Goal: Information Seeking & Learning: Check status

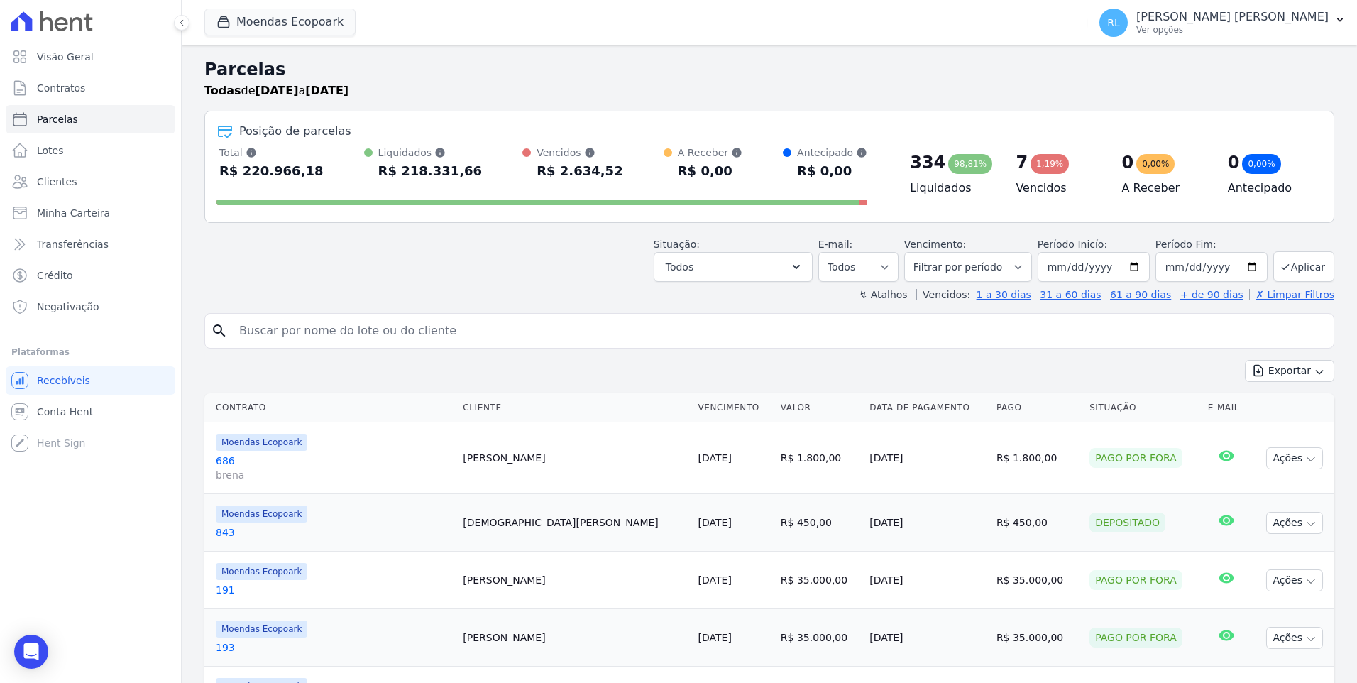
select select
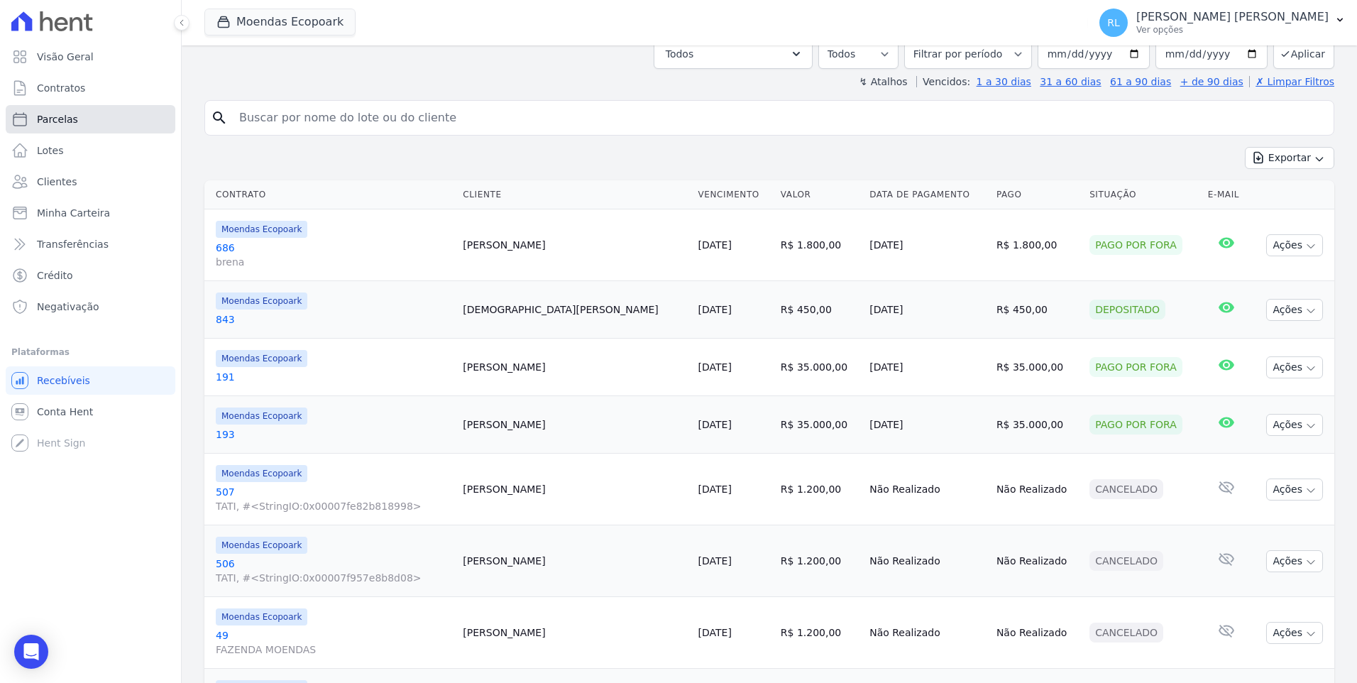
click at [84, 117] on link "Parcelas" at bounding box center [91, 119] width 170 height 28
select select
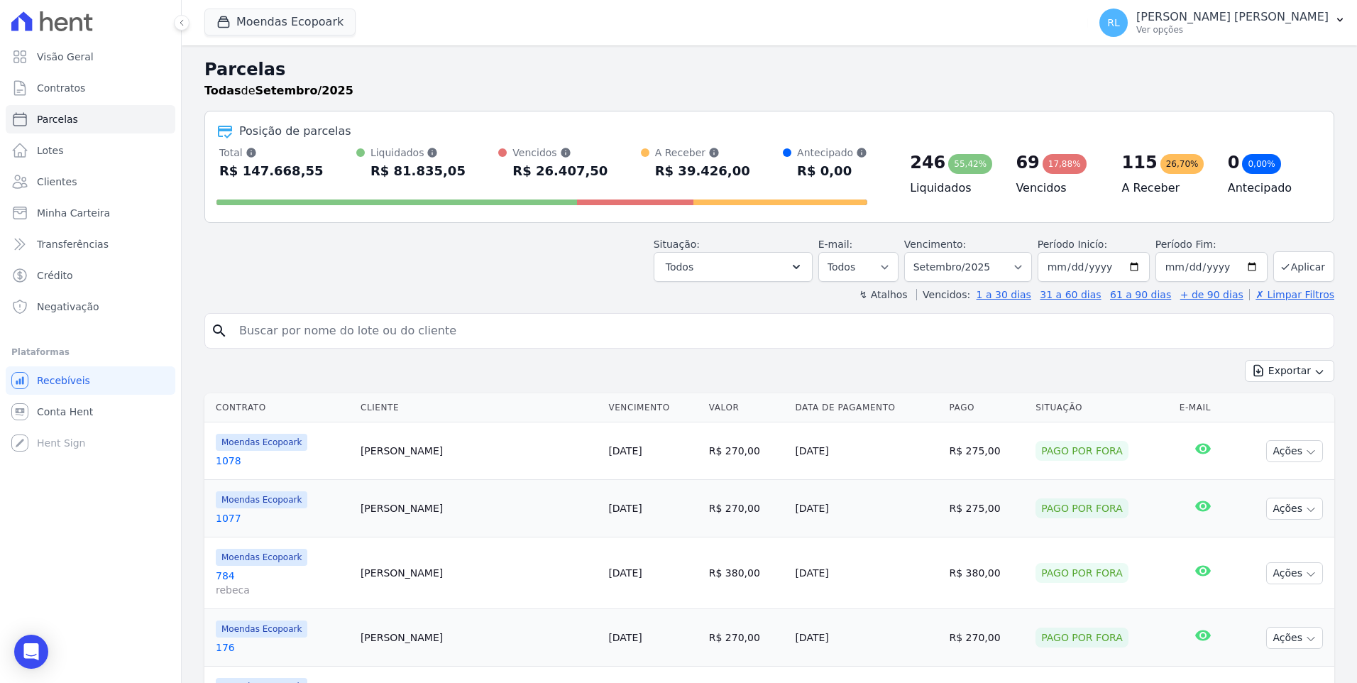
click at [318, 318] on input "search" at bounding box center [779, 331] width 1097 height 28
type input "678"
select select
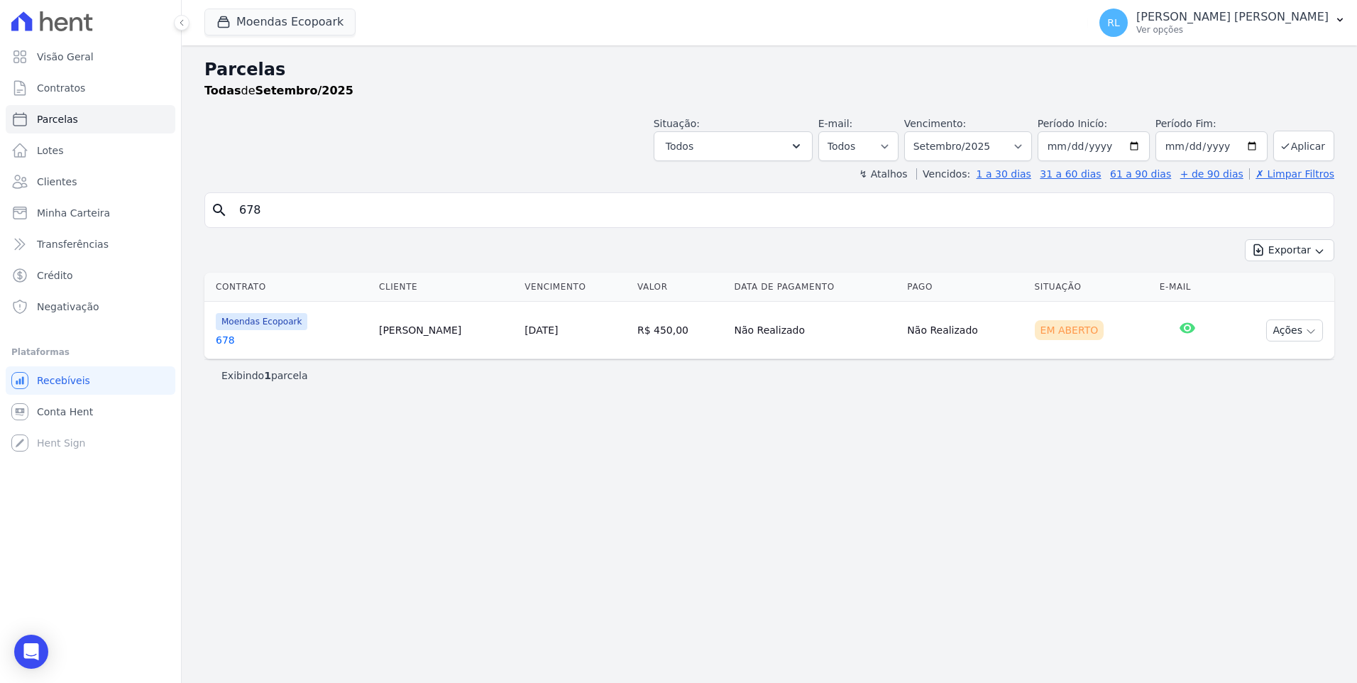
click at [234, 338] on link "678" at bounding box center [292, 340] width 152 height 14
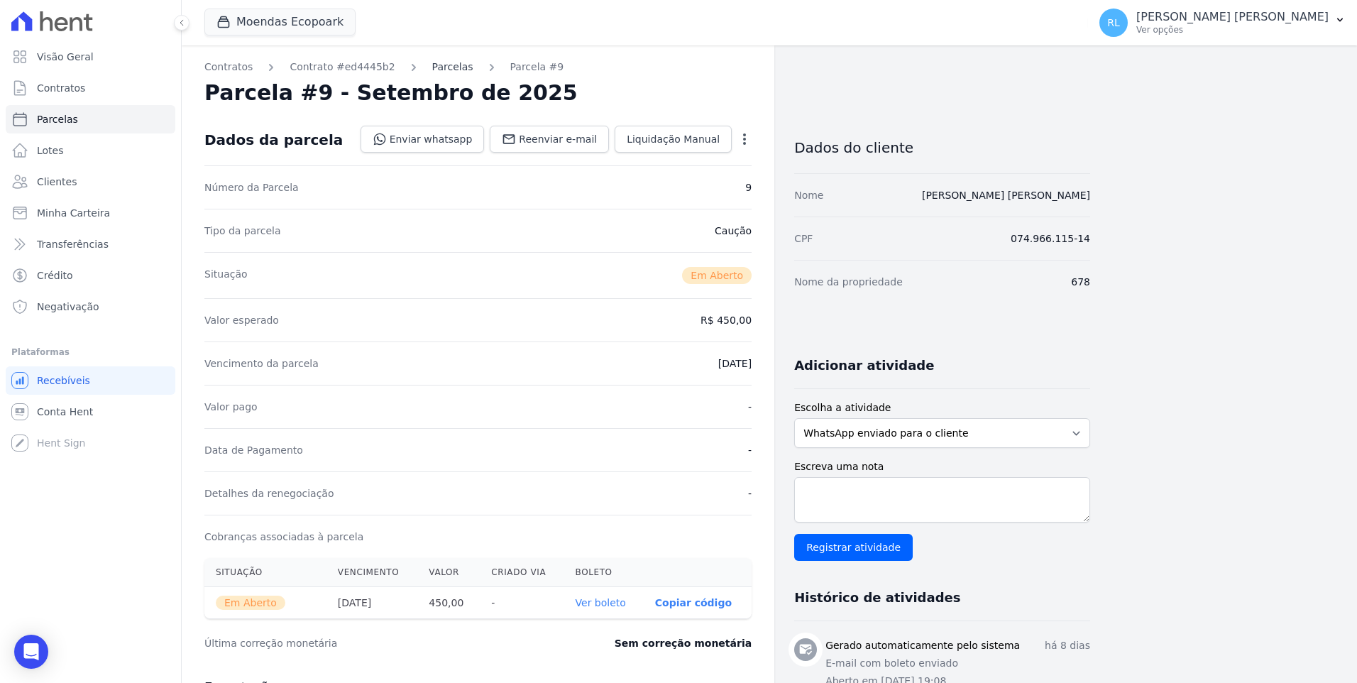
click at [432, 65] on link "Parcelas" at bounding box center [452, 67] width 41 height 15
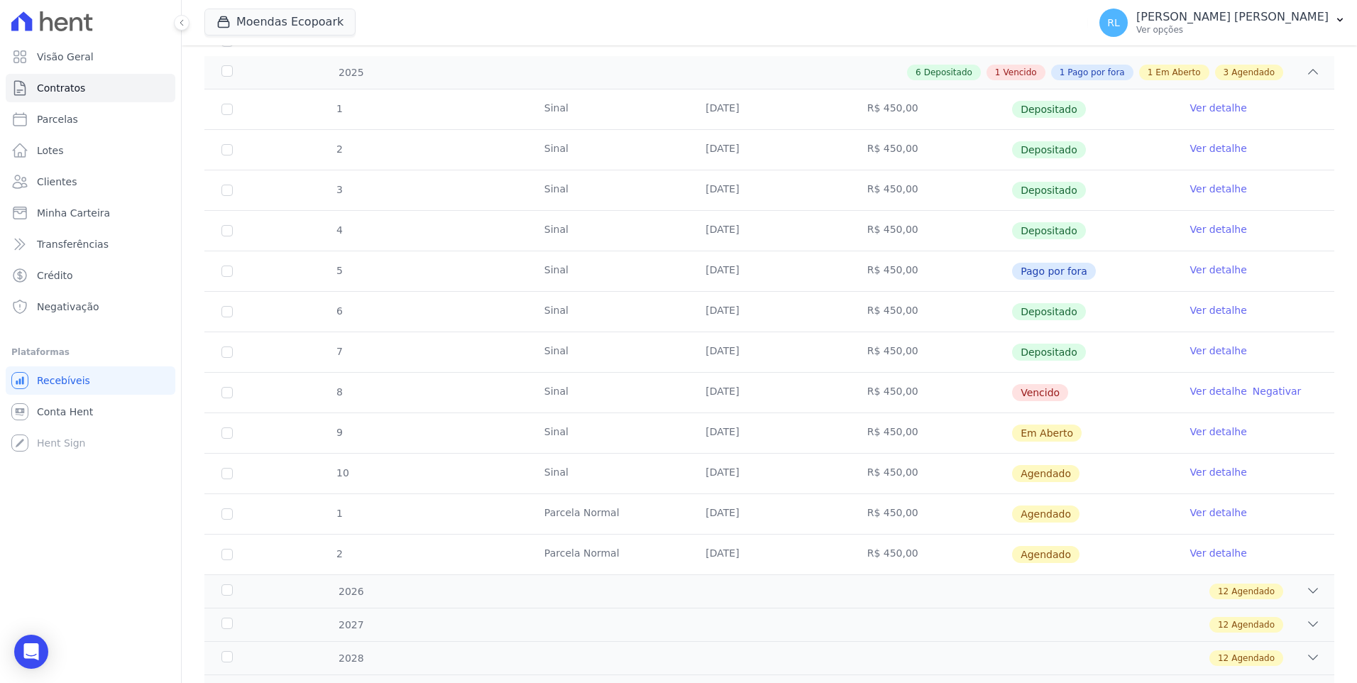
scroll to position [213, 0]
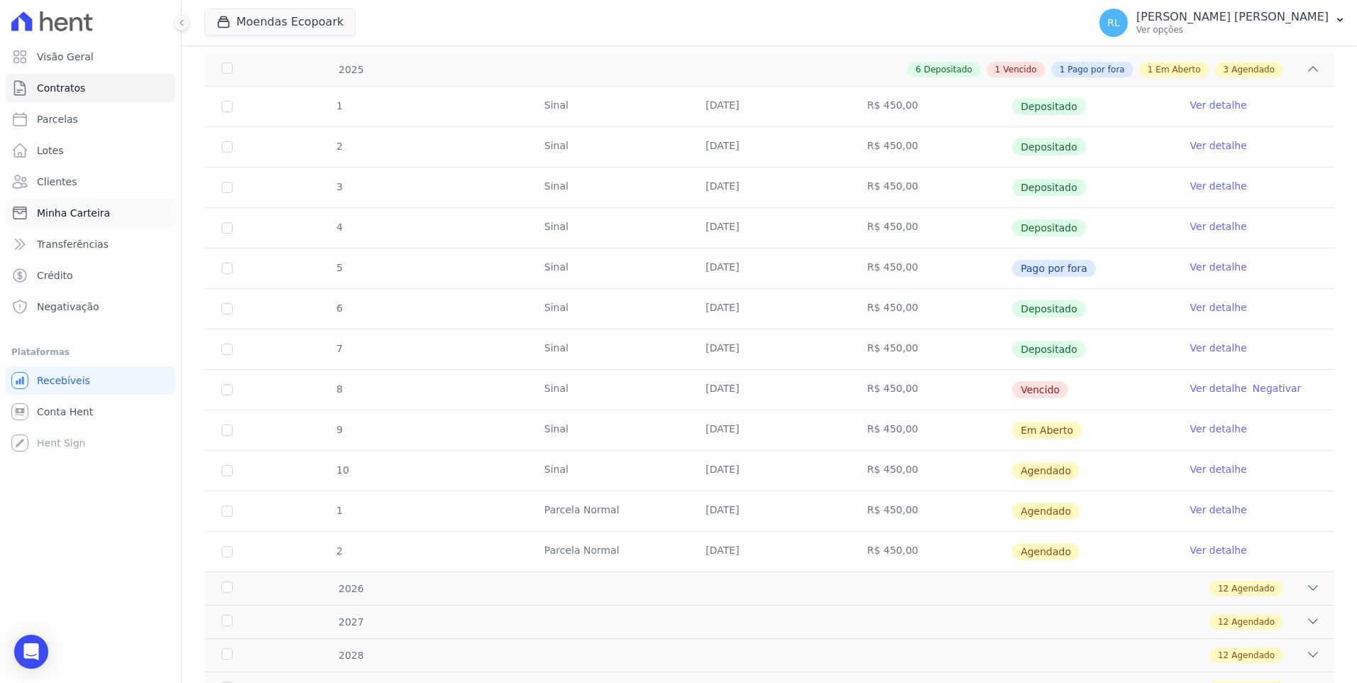
click at [70, 205] on link "Minha Carteira" at bounding box center [91, 213] width 170 height 28
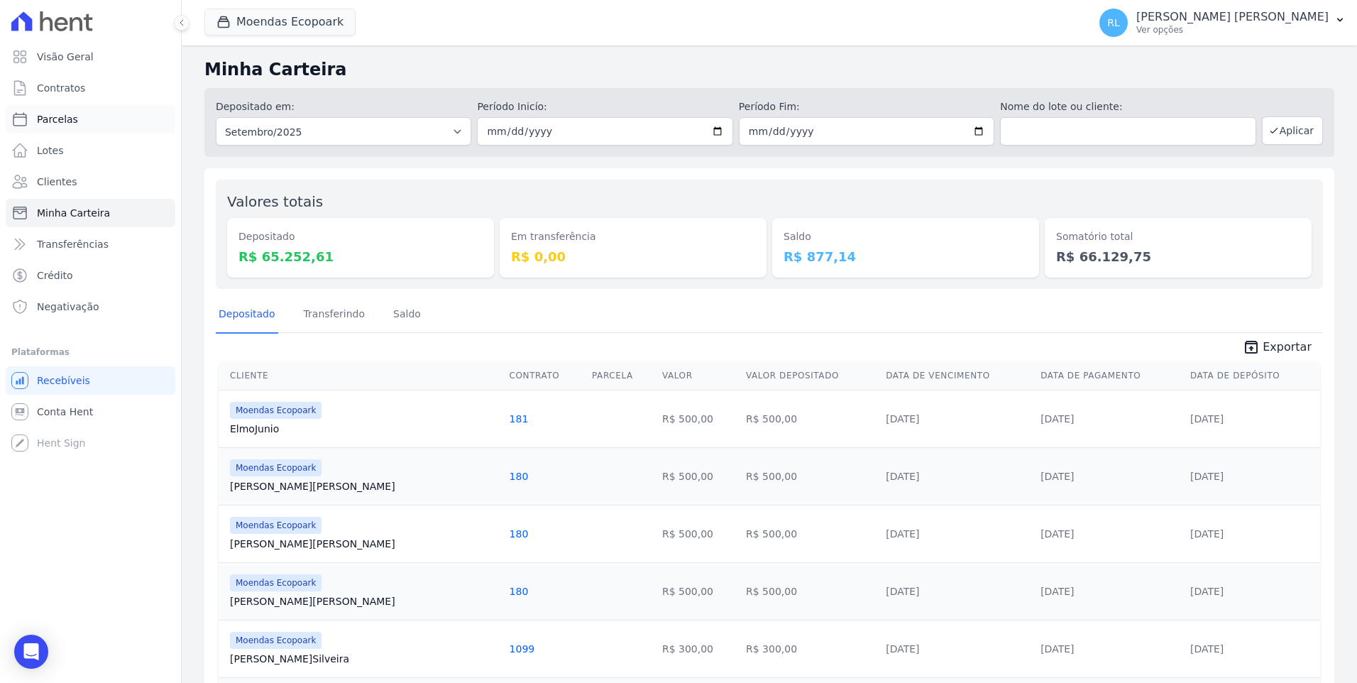
click at [74, 123] on link "Parcelas" at bounding box center [91, 119] width 170 height 28
select select
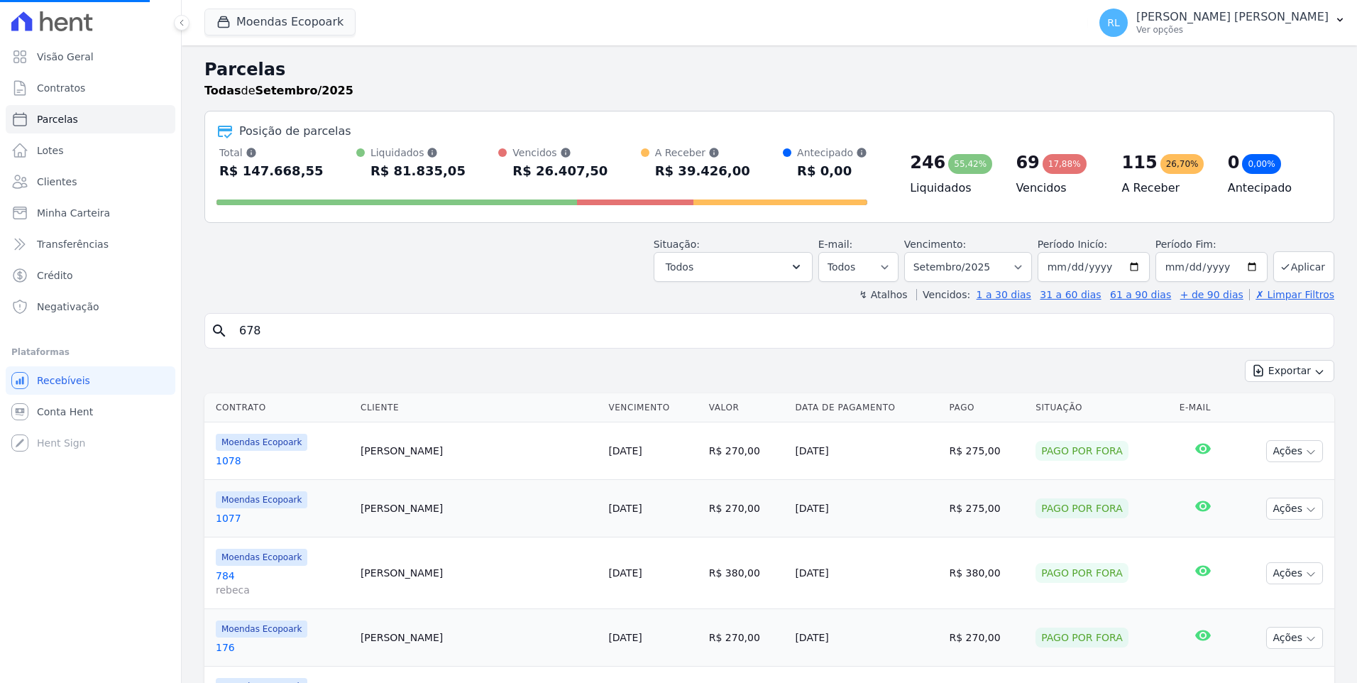
select select
click at [280, 334] on input "search" at bounding box center [779, 331] width 1097 height 28
type input "807"
select select
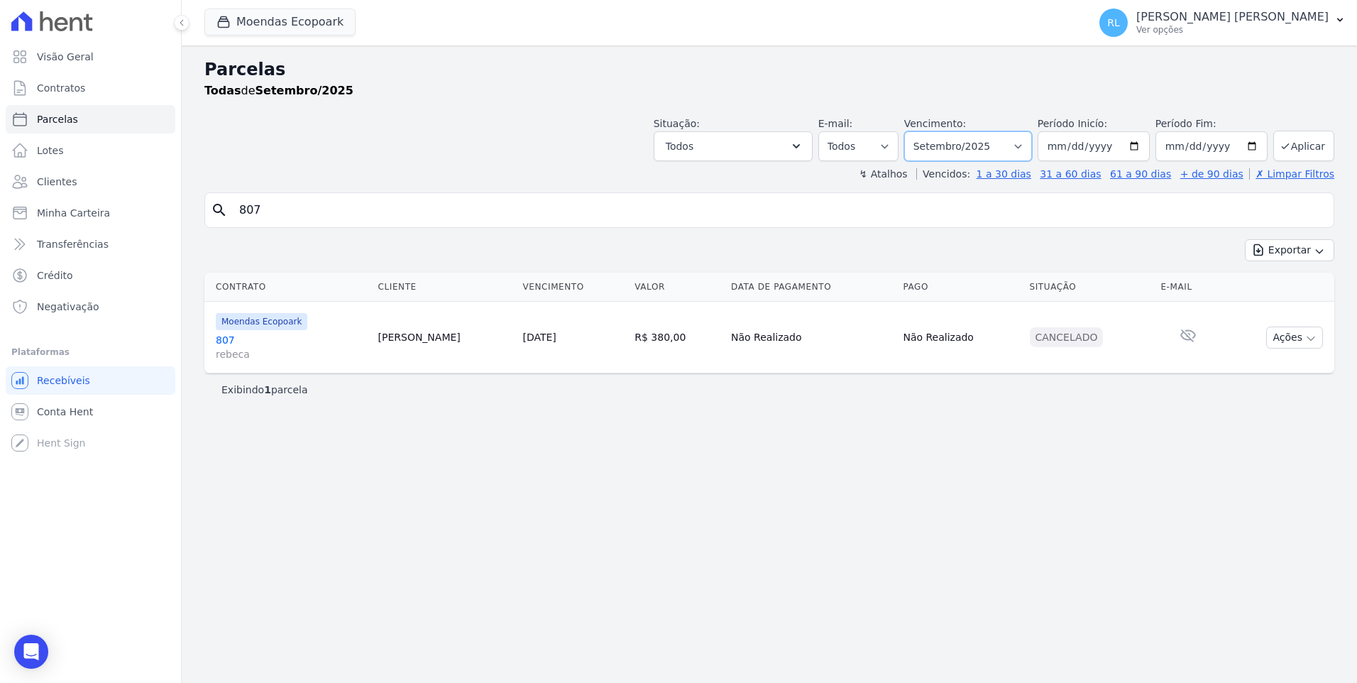
click at [1026, 157] on select "[GEOGRAPHIC_DATA] por período ──────── Todos os meses Outubro/2022 Novembro/202…" at bounding box center [968, 146] width 128 height 30
select select "10/2025"
click at [927, 131] on select "[GEOGRAPHIC_DATA] por período ──────── Todos os meses Outubro/2022 Novembro/202…" at bounding box center [968, 146] width 128 height 30
select select
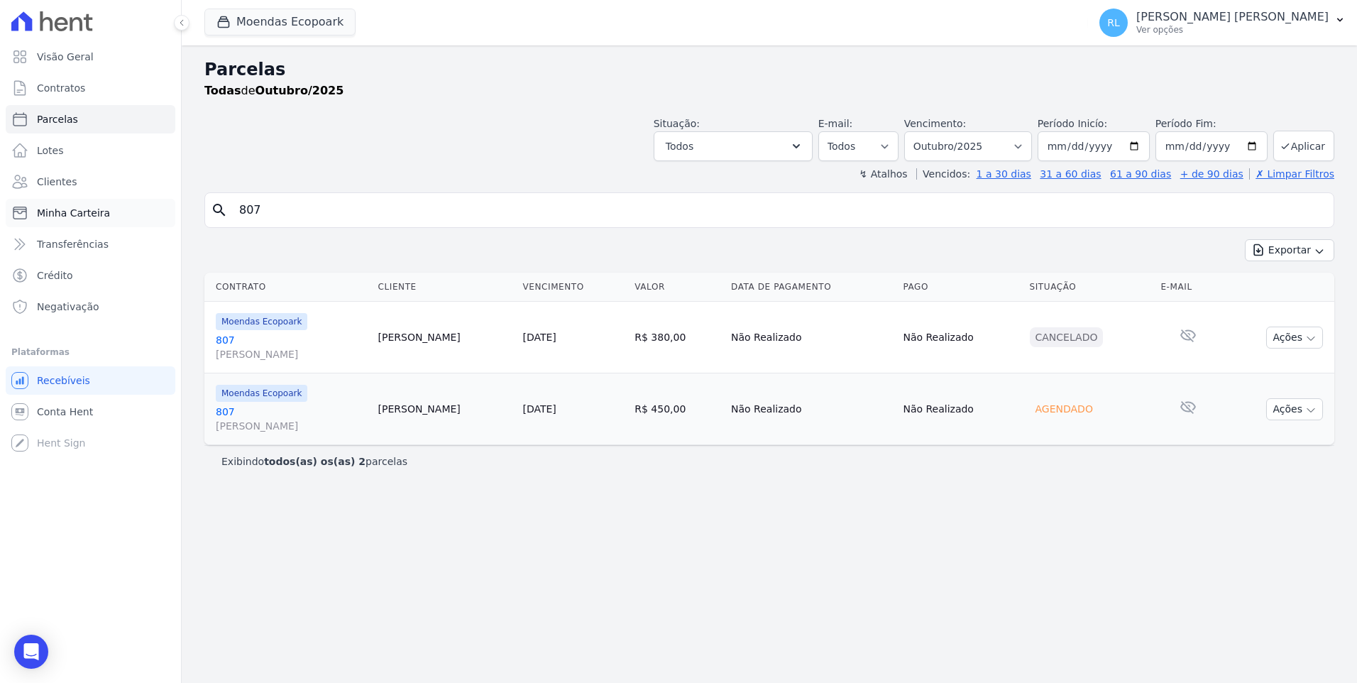
drag, startPoint x: 345, startPoint y: 222, endPoint x: 119, endPoint y: 204, distance: 227.1
click at [119, 204] on div "Visão Geral Contratos [GEOGRAPHIC_DATA] Lotes Clientes Minha Carteira Transferê…" at bounding box center [678, 341] width 1357 height 683
type input "720"
select select
drag, startPoint x: 273, startPoint y: 212, endPoint x: 200, endPoint y: 208, distance: 73.2
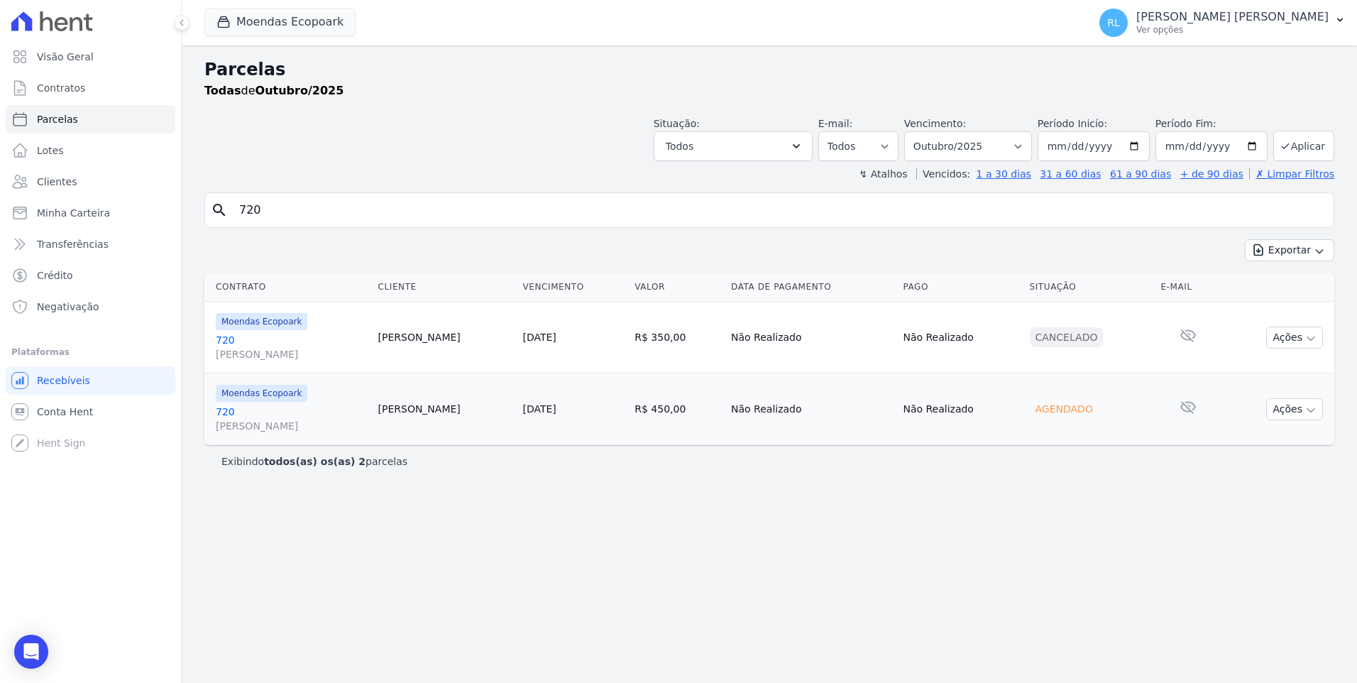
click at [200, 208] on div "Parcelas Todas de Outubro/2025 Situação: Agendado Em Aberto Pago Processando Ca…" at bounding box center [769, 363] width 1175 height 637
type input "817"
select select
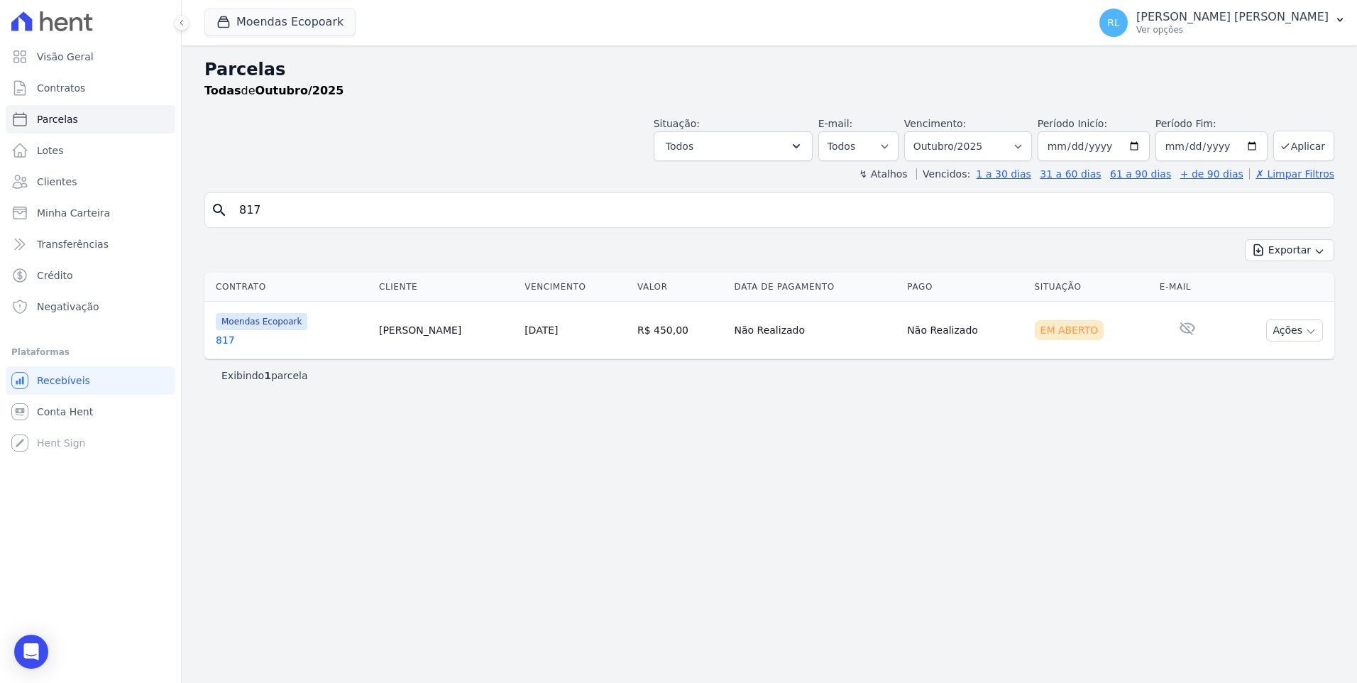
click at [588, 487] on div "Parcelas Todas de Outubro/2025 Situação: Agendado Em Aberto Pago Processando Ca…" at bounding box center [769, 363] width 1175 height 637
click at [93, 217] on span "Minha Carteira" at bounding box center [73, 213] width 73 height 14
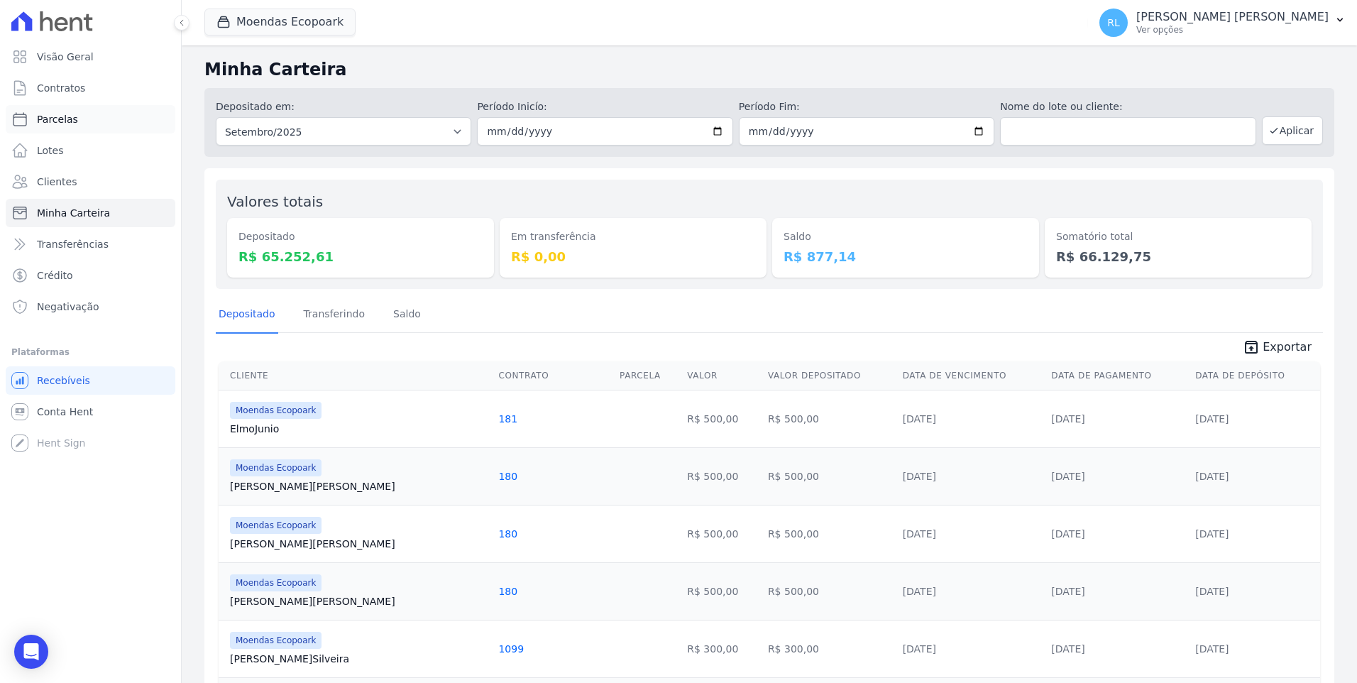
click at [70, 111] on link "Parcelas" at bounding box center [91, 119] width 170 height 28
select select
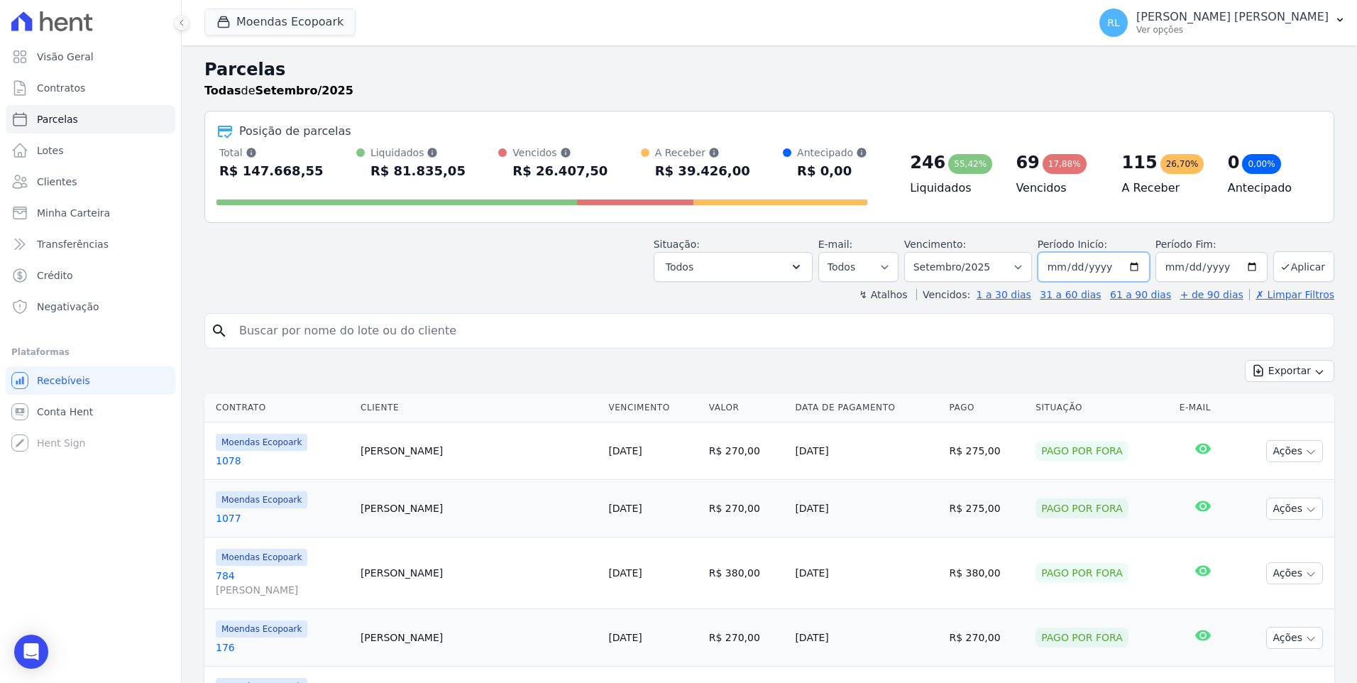
click at [1079, 266] on input "[DATE]" at bounding box center [1094, 267] width 112 height 30
click at [1077, 267] on input "[DATE]" at bounding box center [1094, 267] width 112 height 30
type input "2025-03-01"
click at [1187, 267] on input "[DATE]" at bounding box center [1211, 267] width 112 height 30
type input "2025-03-30"
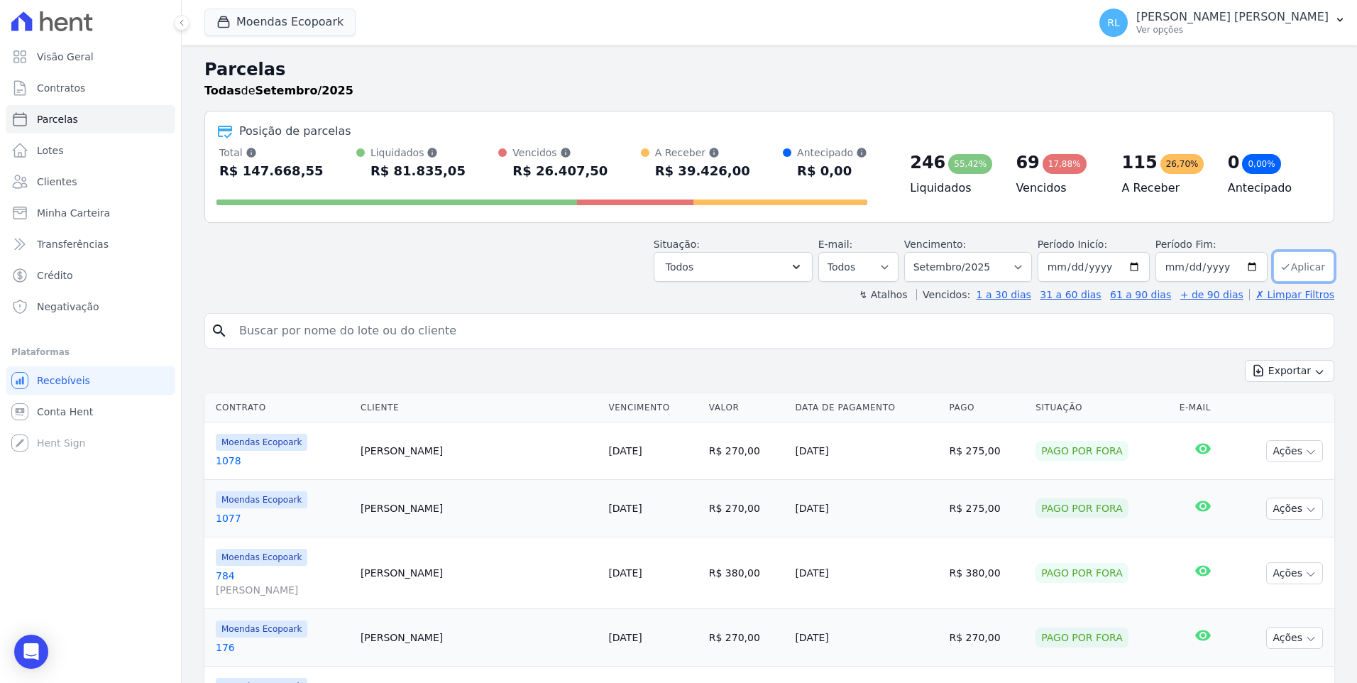
click at [1299, 268] on button "Aplicar" at bounding box center [1303, 266] width 61 height 31
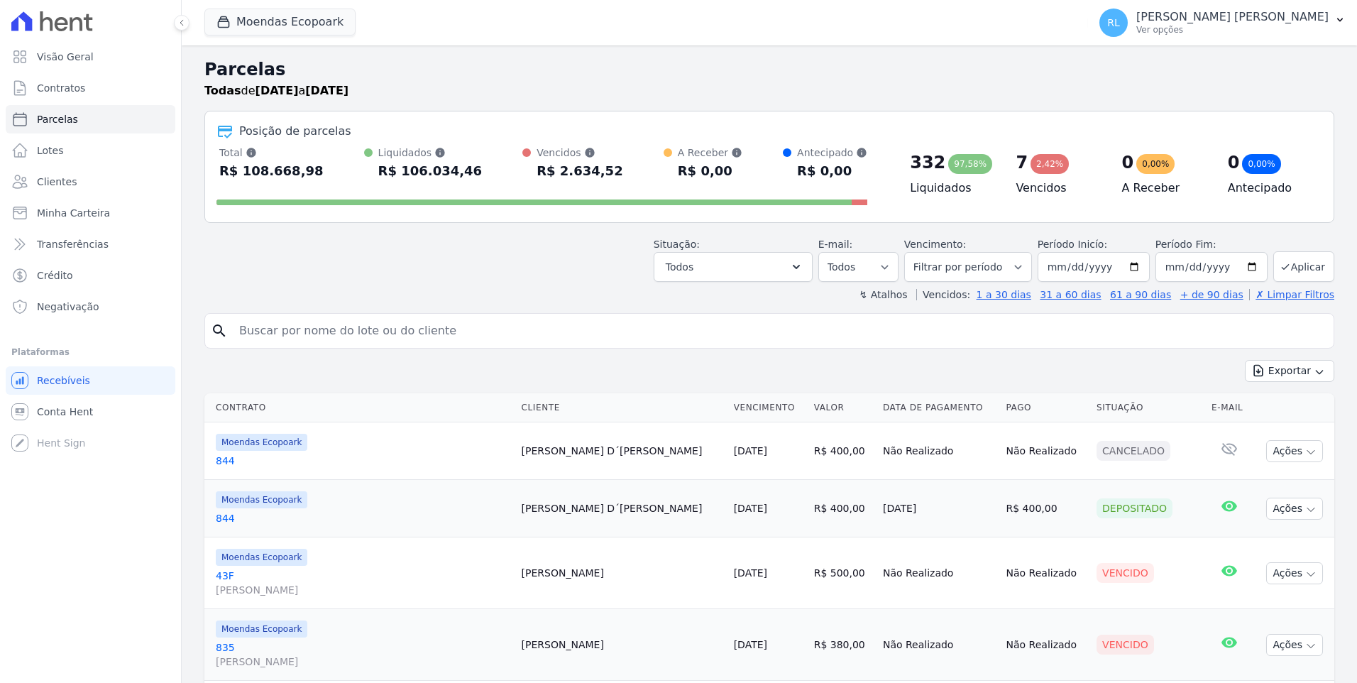
select select
